Goal: Transaction & Acquisition: Book appointment/travel/reservation

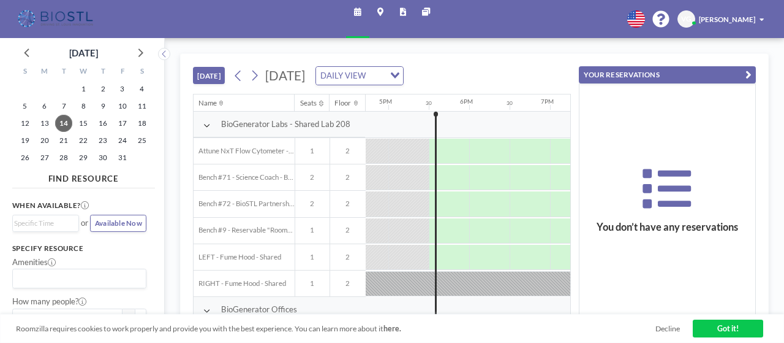
scroll to position [0, 1354]
click at [252, 70] on icon at bounding box center [254, 75] width 9 height 15
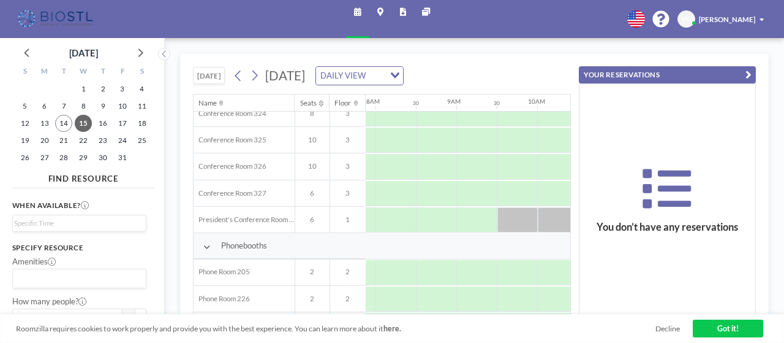
scroll to position [456, 637]
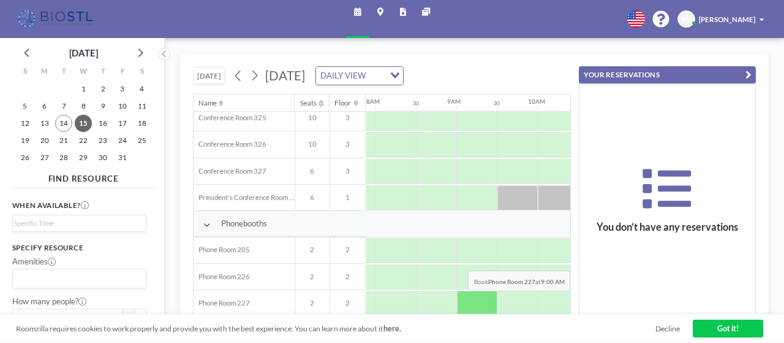
click at [465, 298] on div at bounding box center [477, 302] width 40 height 25
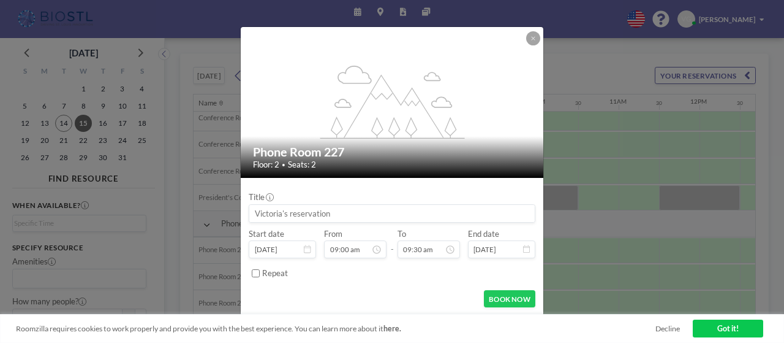
scroll to position [374, 0]
click at [387, 215] on input at bounding box center [391, 213] width 285 height 17
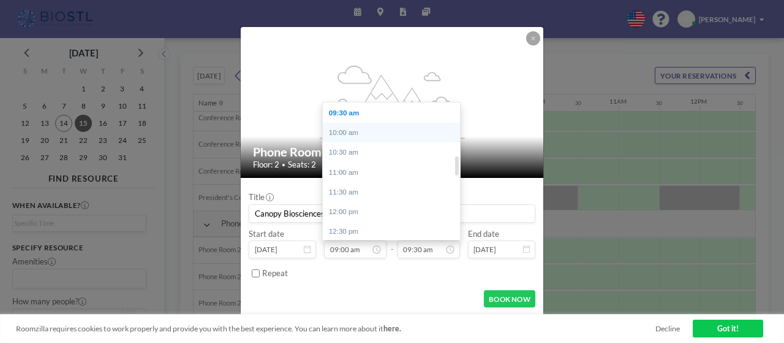
type input "Canopy Biosciences"
click at [362, 131] on div "10:00 am" at bounding box center [391, 133] width 137 height 20
type input "10:00 am"
click at [348, 251] on input "09:00 am" at bounding box center [355, 248] width 63 height 17
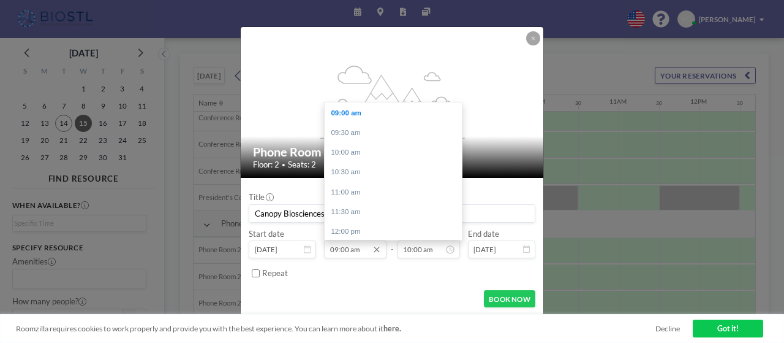
drag, startPoint x: 349, startPoint y: 252, endPoint x: 330, endPoint y: 253, distance: 19.6
click at [330, 253] on input "09:00 am" at bounding box center [355, 248] width 63 height 17
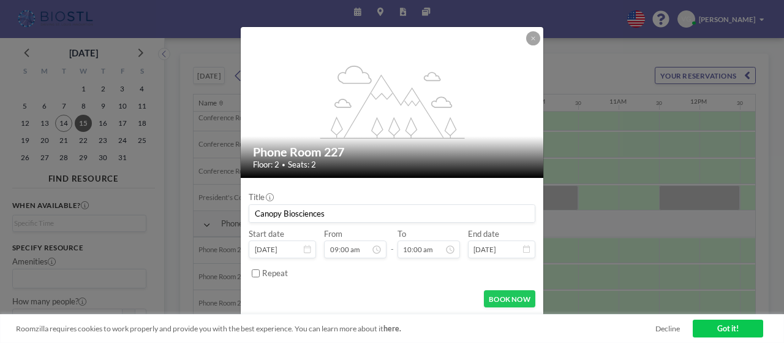
click at [343, 284] on form "Title Canopy Biosciences Start date [DATE] From 09:00 am - To 10:00 am End date…" at bounding box center [392, 247] width 302 height 138
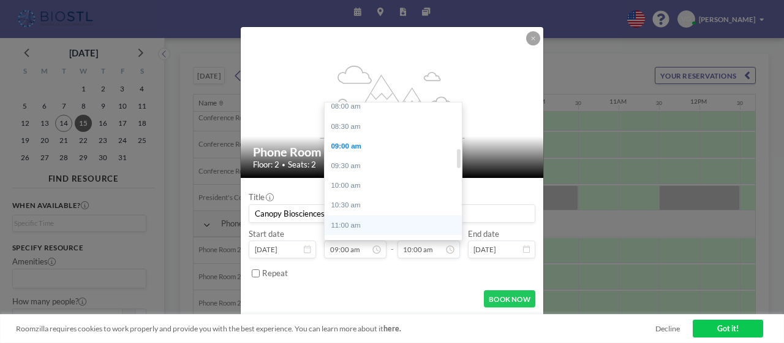
scroll to position [298, 0]
click at [346, 251] on input "09:00 am" at bounding box center [355, 248] width 63 height 17
drag, startPoint x: 348, startPoint y: 248, endPoint x: 339, endPoint y: 248, distance: 8.6
click at [339, 248] on input "09:00 am" at bounding box center [355, 248] width 63 height 17
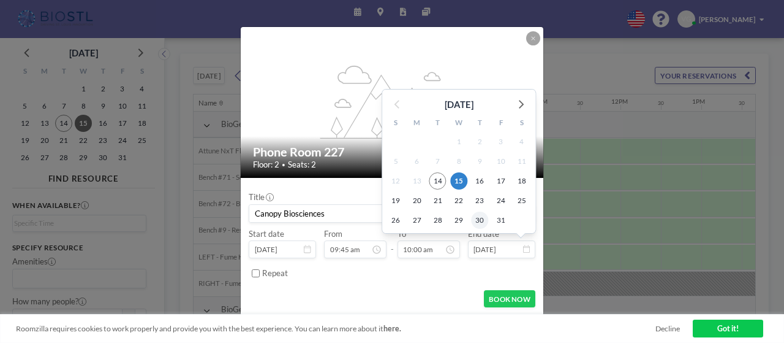
scroll to position [0, 717]
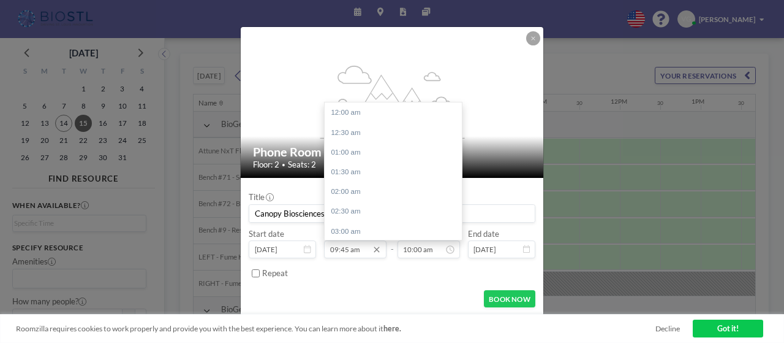
click at [336, 247] on input "09:45 am" at bounding box center [355, 248] width 63 height 17
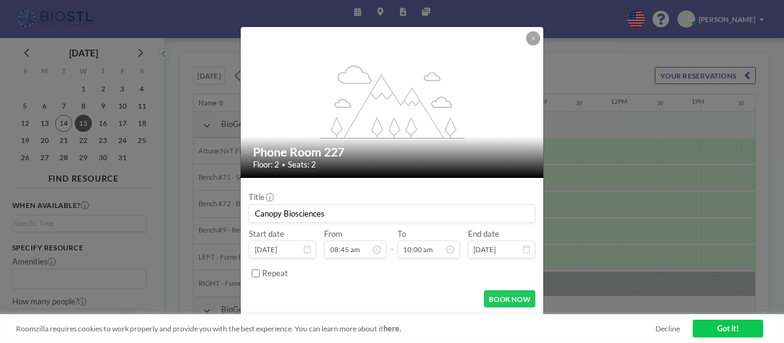
type input "08:45 am"
click at [509, 300] on button "BOOK NOW" at bounding box center [509, 298] width 51 height 17
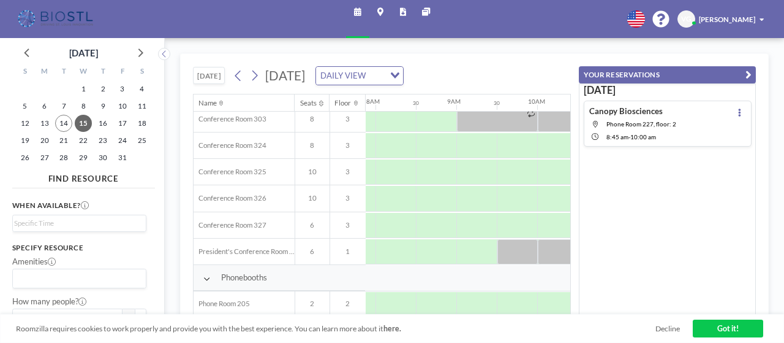
scroll to position [456, 637]
